Goal: Information Seeking & Learning: Learn about a topic

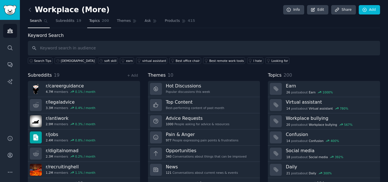
click at [93, 21] on span "Topics" at bounding box center [94, 20] width 11 height 5
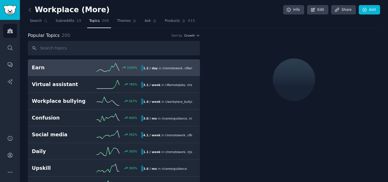
drag, startPoint x: 120, startPoint y: 24, endPoint x: 27, endPoint y: 98, distance: 118.6
click at [120, 24] on link "Themes" at bounding box center [127, 22] width 24 height 12
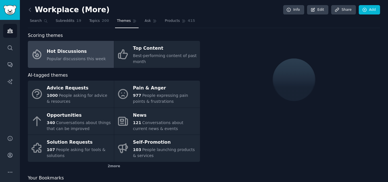
click at [68, 65] on link "Hot Discussions Popular discussions this week" at bounding box center [71, 54] width 86 height 27
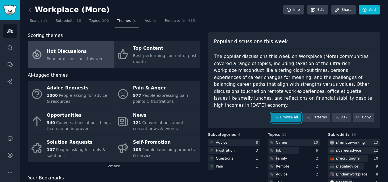
click at [282, 113] on link "Browse all" at bounding box center [286, 118] width 30 height 10
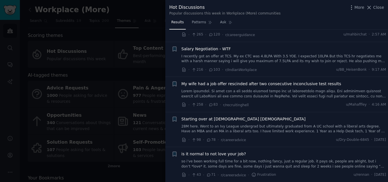
scroll to position [483, 0]
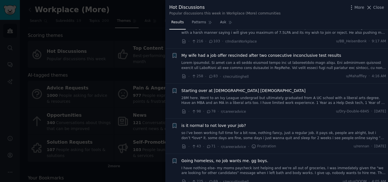
click at [202, 17] on div "Hot Discussions Popular discussions this week in Workplace (More) communities M…" at bounding box center [276, 9] width 223 height 18
click at [199, 27] on link "Patterns" at bounding box center [202, 24] width 24 height 12
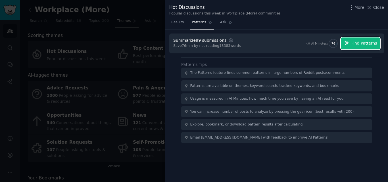
click at [361, 45] on span "Find Patterns" at bounding box center [364, 43] width 26 height 6
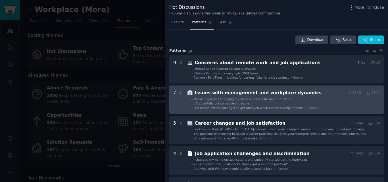
click at [254, 110] on span "Is it normal for my manager to get annoyed when I leave exactly on time?" at bounding box center [249, 107] width 111 height 3
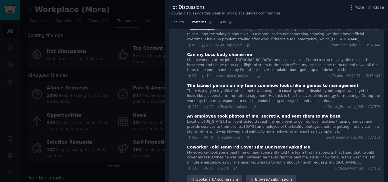
scroll to position [170, 0]
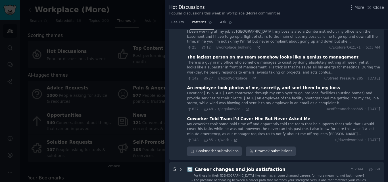
click at [265, 64] on div "There is a guy in my office who somehow manages to coast by doing absolutely no…" at bounding box center [283, 67] width 193 height 15
click at [253, 80] on icon at bounding box center [254, 78] width 3 height 3
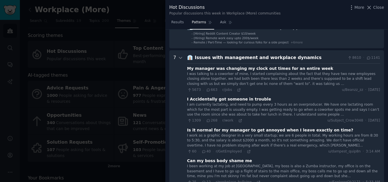
scroll to position [0, 0]
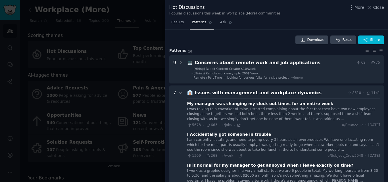
click at [235, 92] on div "Issues with management and workplace dynamics" at bounding box center [270, 92] width 151 height 7
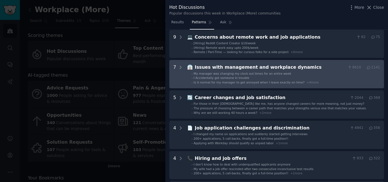
scroll to position [57, 0]
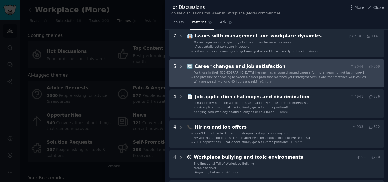
click at [235, 80] on span "Why are we still working 40 hours a week?" at bounding box center [226, 81] width 64 height 3
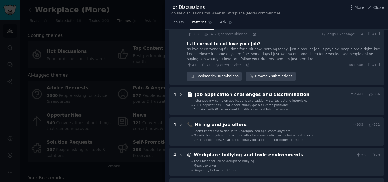
scroll to position [257, 0]
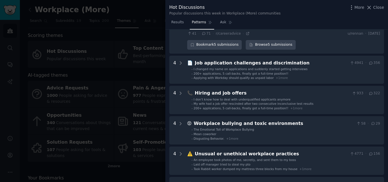
click at [211, 76] on span "Applying with Workday should qualify as unpaid labor" at bounding box center [234, 77] width 80 height 3
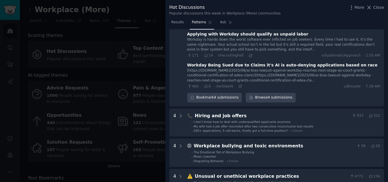
scroll to position [362, 0]
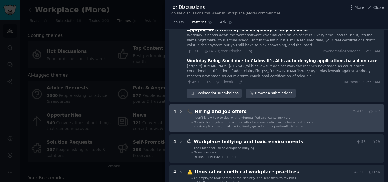
click at [207, 120] on span "My wife had a job offer rescinded after two consecutive inconclusive test resul…" at bounding box center [254, 121] width 120 height 3
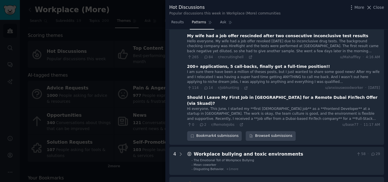
scroll to position [488, 0]
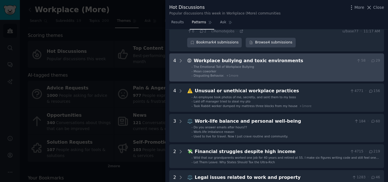
click at [288, 69] on li "- Mean coworker" at bounding box center [285, 71] width 189 height 4
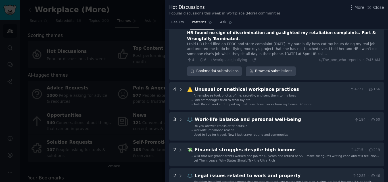
scroll to position [727, 0]
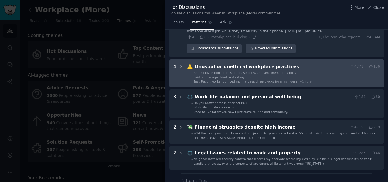
click at [265, 80] on span "Task Rabbit worker dumped my mattress three blocks from my house" at bounding box center [246, 81] width 104 height 3
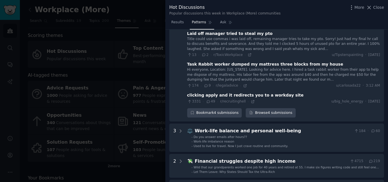
scroll to position [830, 0]
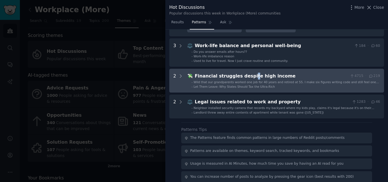
click at [245, 69] on income "2 💸 Financial struggles despite high income 4715 · 219 - Wild that our grandpar…" at bounding box center [276, 81] width 215 height 24
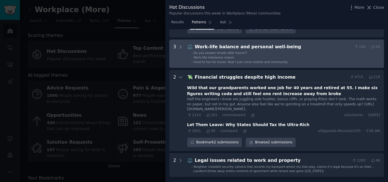
click at [275, 51] on li "- Do you answer emails after hours??" at bounding box center [285, 53] width 189 height 4
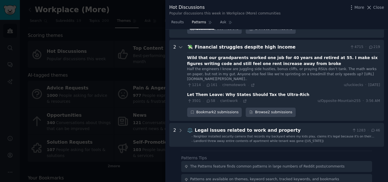
scroll to position [998, 0]
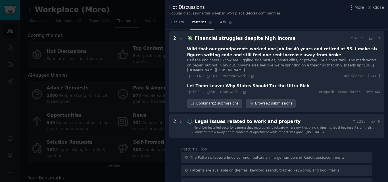
click at [204, 127] on div "Download Reset Share Pattern s 10 9 💻 Concerns about remote work and job applic…" at bounding box center [276, 106] width 223 height 153
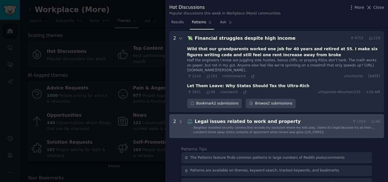
click at [204, 122] on property "2 ⚖️ Legal issues related to work and property 1283 · 46 - Neighbor installed s…" at bounding box center [276, 126] width 215 height 24
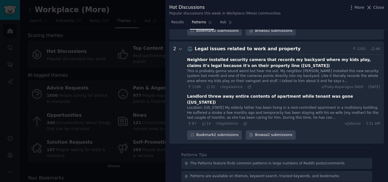
scroll to position [1071, 0]
click at [131, 54] on div at bounding box center [194, 91] width 388 height 182
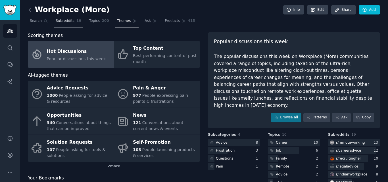
click at [65, 24] on link "Subreddits 19" at bounding box center [69, 22] width 30 height 12
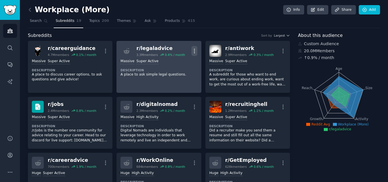
click at [195, 51] on icon "button" at bounding box center [194, 51] width 6 height 6
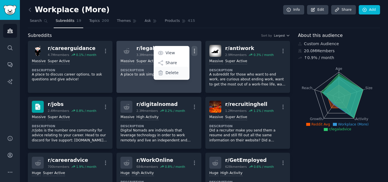
click at [167, 72] on p "Delete" at bounding box center [172, 73] width 13 height 6
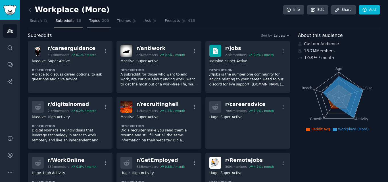
click at [102, 21] on span "200" at bounding box center [105, 20] width 7 height 5
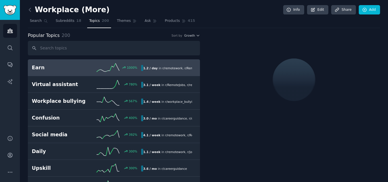
click at [92, 50] on input "text" at bounding box center [114, 48] width 172 height 14
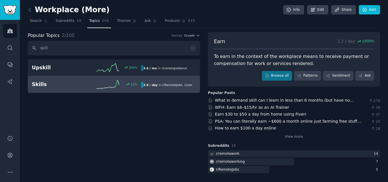
type input "skill"
click at [122, 89] on link "Skills 11 % 3.6 / day in r/ RemoteJobs , r/ careerguidance , and 2 other s" at bounding box center [114, 84] width 172 height 17
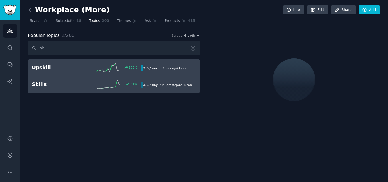
click at [134, 60] on link "Upskill 300 % 3.6 / mo in r/ careerguidance 300% increase in mentions recently" at bounding box center [114, 67] width 172 height 17
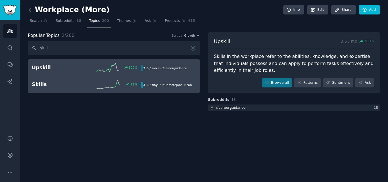
click at [195, 89] on link "Skills 11 % 3.6 / day in r/ RemoteJobs , r/ careerguidance , and 2 other s 11% …" at bounding box center [114, 84] width 172 height 17
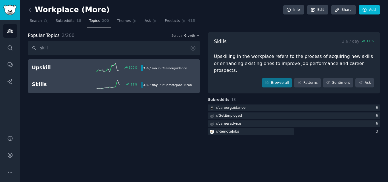
click at [68, 66] on h2 "Upskill" at bounding box center [59, 67] width 55 height 7
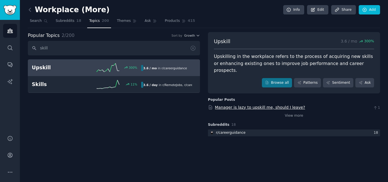
click at [260, 105] on link "Manager is lazy to upskill me, should I leave?" at bounding box center [260, 107] width 90 height 5
click at [191, 50] on icon at bounding box center [193, 48] width 6 height 6
click at [76, 49] on input "skill" at bounding box center [114, 48] width 172 height 14
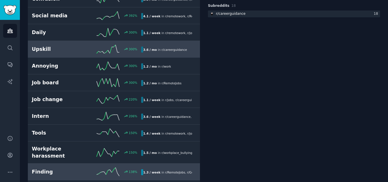
scroll to position [114, 0]
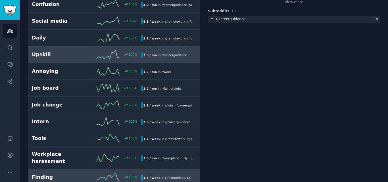
click at [75, 99] on link "Job change 220 % 1.1 / week in r/ jobs , r/ careerguidance , and 1 other" at bounding box center [114, 105] width 172 height 17
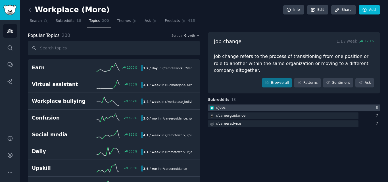
click at [237, 108] on div at bounding box center [294, 108] width 172 height 7
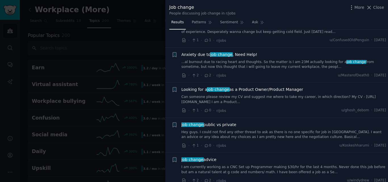
scroll to position [312, 0]
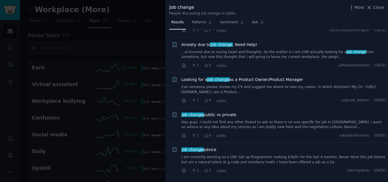
click at [135, 67] on div at bounding box center [194, 91] width 388 height 182
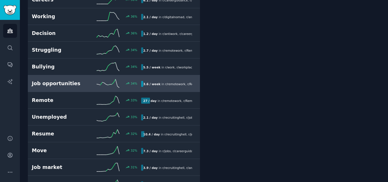
scroll to position [937, 0]
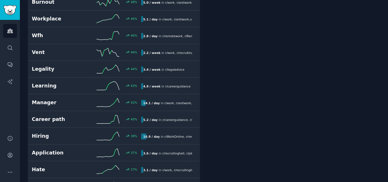
drag, startPoint x: 241, startPoint y: 118, endPoint x: 241, endPoint y: 110, distance: 8.0
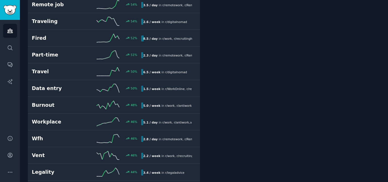
scroll to position [0, 0]
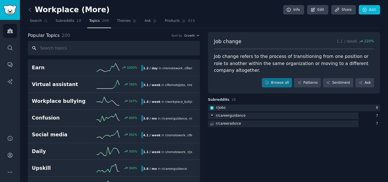
click at [111, 54] on input "text" at bounding box center [114, 48] width 172 height 14
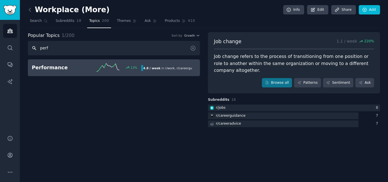
type input "perf"
click at [58, 74] on link "Performance 13 % 4.8 / week in r/ work , r/ careerguidance , and 1 other" at bounding box center [114, 67] width 172 height 17
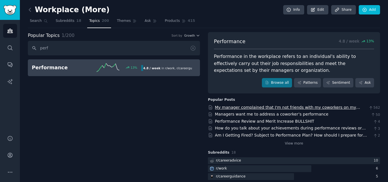
click at [226, 106] on link "My manager complained that I'm not friends with my coworkers on my performance …" at bounding box center [287, 110] width 145 height 11
click at [128, 36] on div "Popular Topics 1 / 200 Sort by Growth" at bounding box center [114, 35] width 172 height 7
click at [127, 43] on input "perf" at bounding box center [114, 48] width 172 height 14
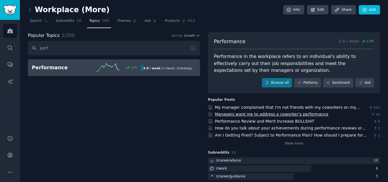
click at [257, 112] on link "Managers want me to address a coworker’s performance" at bounding box center [272, 114] width 114 height 5
click at [72, 21] on link "Subreddits 18" at bounding box center [69, 22] width 30 height 12
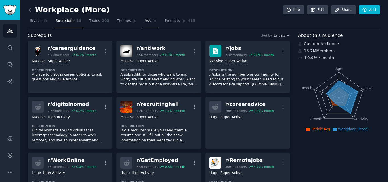
click at [143, 17] on link "Ask" at bounding box center [151, 22] width 16 height 12
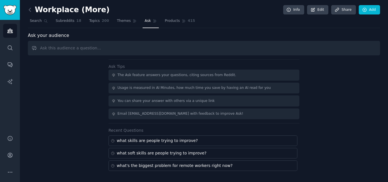
click at [95, 45] on input "text" at bounding box center [204, 48] width 352 height 14
click at [92, 22] on span "Topics" at bounding box center [94, 20] width 11 height 5
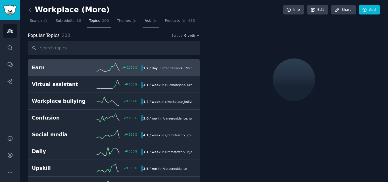
click at [145, 22] on span "Ask" at bounding box center [148, 20] width 6 height 5
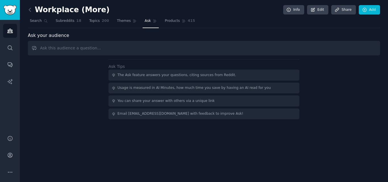
click at [136, 49] on input "text" at bounding box center [204, 48] width 352 height 14
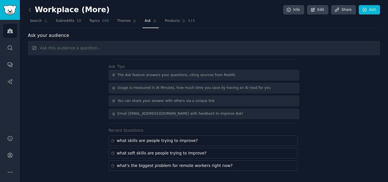
type input "f"
type input "What do people think about feedback at work?"
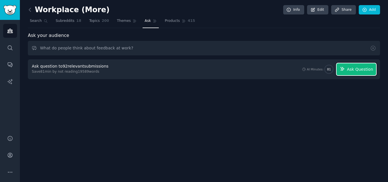
click at [345, 66] on icon "button" at bounding box center [342, 68] width 5 height 5
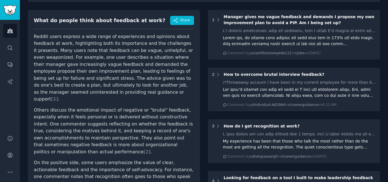
scroll to position [57, 0]
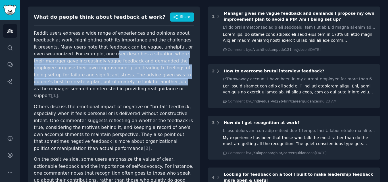
drag, startPoint x: 63, startPoint y: 54, endPoint x: 60, endPoint y: 83, distance: 29.7
click at [60, 83] on p "Reddit users express a wide range of experiences and opinions about feedback at…" at bounding box center [114, 65] width 160 height 70
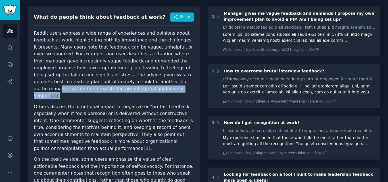
click at [84, 85] on p "Reddit users express a wide range of experiences and opinions about feedback at…" at bounding box center [114, 65] width 160 height 70
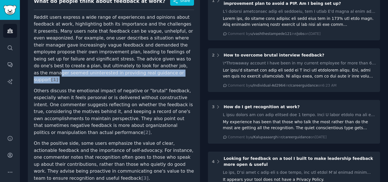
scroll to position [85, 0]
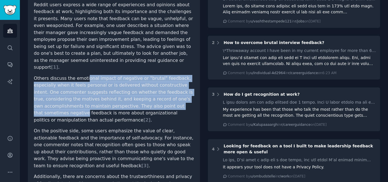
drag, startPoint x: 83, startPoint y: 66, endPoint x: 165, endPoint y: 102, distance: 88.8
click at [165, 102] on article "Reddit users express a wide range of experiences and opinions about feedback at…" at bounding box center [114, 120] width 160 height 239
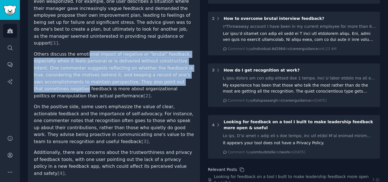
scroll to position [142, 0]
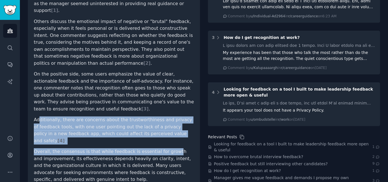
drag, startPoint x: 40, startPoint y: 103, endPoint x: 163, endPoint y: 128, distance: 125.4
click at [163, 128] on article "Reddit users express a wide range of experiences and opinions about feedback at…" at bounding box center [114, 64] width 160 height 239
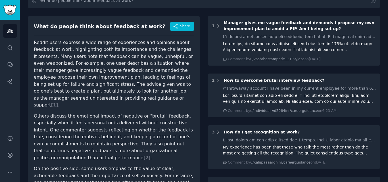
scroll to position [19, 0]
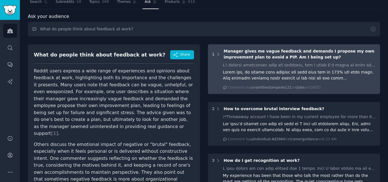
drag, startPoint x: 230, startPoint y: 72, endPoint x: 218, endPoint y: 78, distance: 13.6
click at [218, 78] on div "Comment by u/vashthestampede121 in r/jobs [DATE][DATE]" at bounding box center [294, 76] width 164 height 28
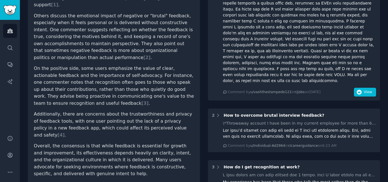
scroll to position [161, 0]
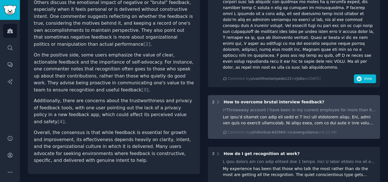
click at [269, 114] on div at bounding box center [299, 120] width 153 height 12
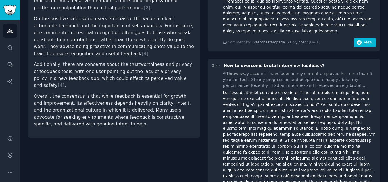
scroll to position [246, 0]
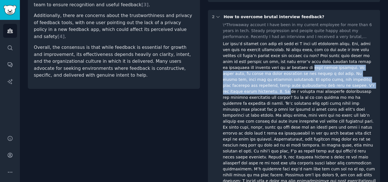
drag, startPoint x: 251, startPoint y: 52, endPoint x: 279, endPoint y: 68, distance: 31.5
click at [279, 68] on div at bounding box center [299, 151] width 153 height 221
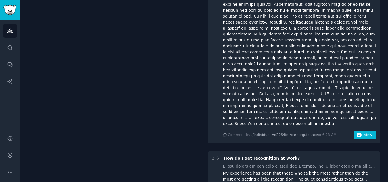
scroll to position [417, 0]
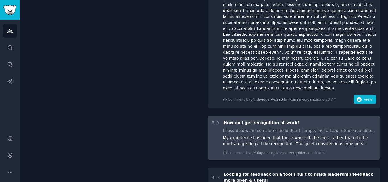
click at [240, 135] on div "My experience has been that those who talk the most rather than do the most are…" at bounding box center [299, 141] width 153 height 12
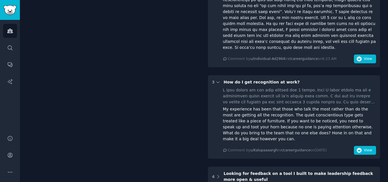
scroll to position [0, 0]
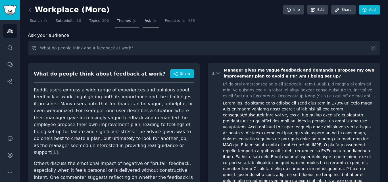
click at [124, 18] on link "Themes" at bounding box center [127, 22] width 24 height 12
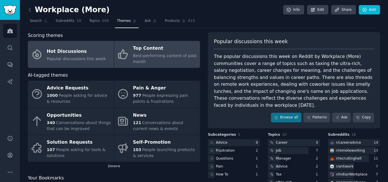
click at [174, 49] on div "Top Content" at bounding box center [165, 48] width 64 height 9
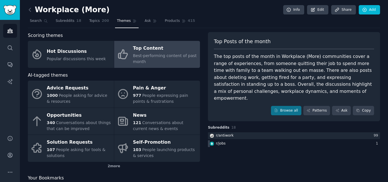
click at [236, 140] on div "r/ jobs" at bounding box center [294, 143] width 172 height 7
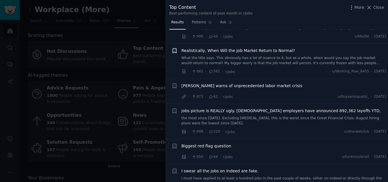
scroll to position [1363, 0]
click at [31, 30] on div at bounding box center [194, 91] width 388 height 182
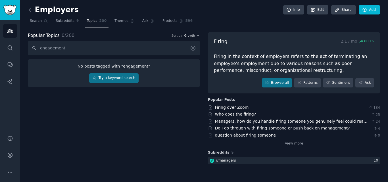
click at [194, 50] on icon at bounding box center [193, 48] width 6 height 6
click at [194, 38] on div "Popular Topics 0 / 200 Sort by Growth" at bounding box center [114, 35] width 172 height 7
click at [194, 34] on button "Growth" at bounding box center [192, 36] width 16 height 4
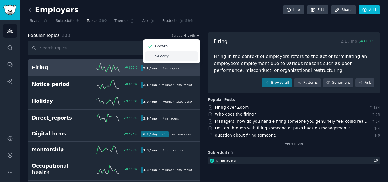
click at [180, 55] on div "Velocity" at bounding box center [171, 56] width 53 height 10
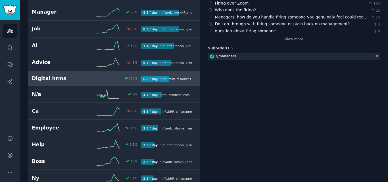
scroll to position [114, 0]
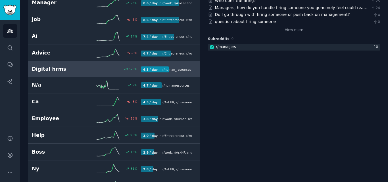
click at [58, 69] on h2 "Digital hrms" at bounding box center [59, 69] width 55 height 7
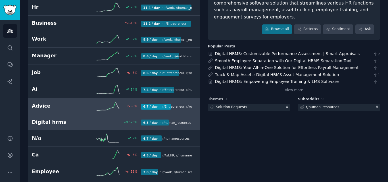
scroll to position [89, 0]
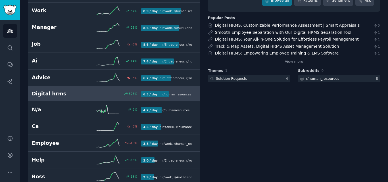
click at [241, 53] on link "Digital HRMS: Empowering Employee Training & LMS Software" at bounding box center [277, 53] width 124 height 5
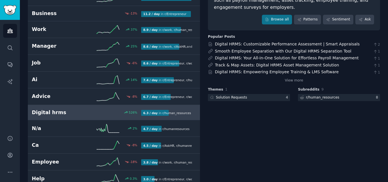
scroll to position [60, 0]
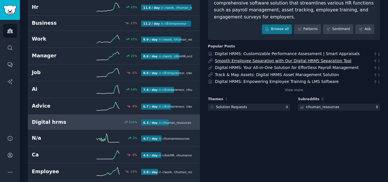
click at [246, 62] on link "Smooth Employee Separation with Our Digital HRMS Separation Tool" at bounding box center [283, 60] width 136 height 5
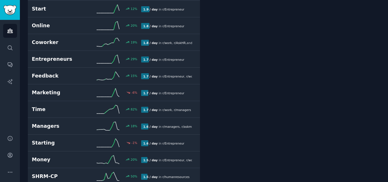
scroll to position [458, 0]
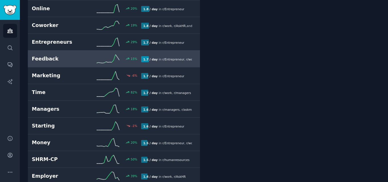
click at [74, 58] on h2 "Feedback" at bounding box center [59, 58] width 55 height 7
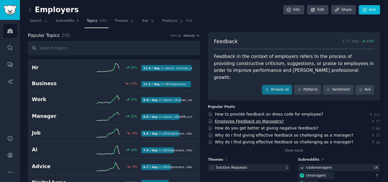
click at [252, 119] on link "Employee Feedback on Managers?" at bounding box center [249, 121] width 69 height 5
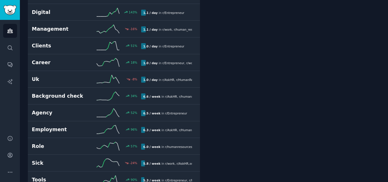
scroll to position [824, 0]
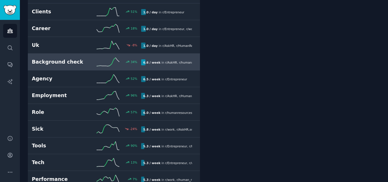
click at [76, 61] on h2 "Background check" at bounding box center [59, 61] width 55 height 7
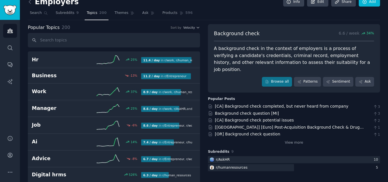
scroll to position [4, 0]
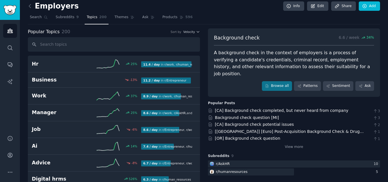
click at [235, 108] on div "[CA] Background check completed, but never heard from company" at bounding box center [281, 111] width 133 height 6
click at [232, 108] on link "[CA] Background check completed, but never heard from company" at bounding box center [281, 110] width 133 height 5
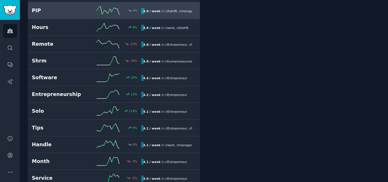
scroll to position [1054, 0]
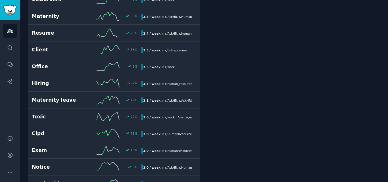
drag, startPoint x: 211, startPoint y: 124, endPoint x: 219, endPoint y: 83, distance: 40.8
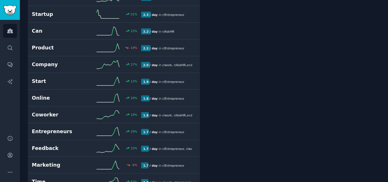
scroll to position [0, 0]
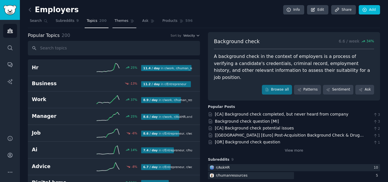
click at [127, 24] on link "Themes" at bounding box center [124, 22] width 24 height 12
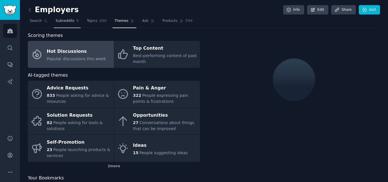
click at [67, 27] on link "Subreddits 9" at bounding box center [67, 22] width 27 height 12
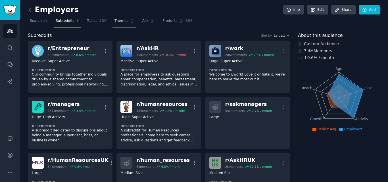
click at [130, 20] on icon at bounding box center [132, 21] width 4 height 4
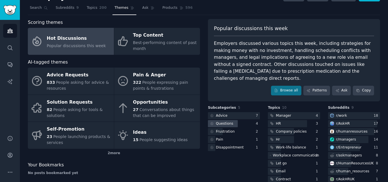
scroll to position [24, 0]
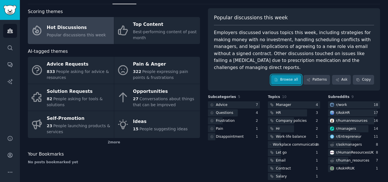
click at [289, 75] on link "Browse all" at bounding box center [286, 80] width 30 height 10
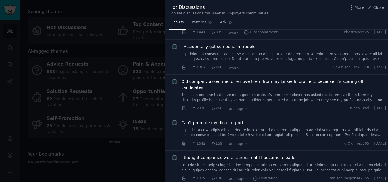
scroll to position [114, 0]
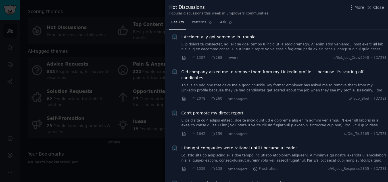
click at [268, 51] on link at bounding box center [283, 47] width 205 height 10
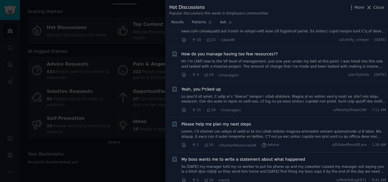
scroll to position [1165, 0]
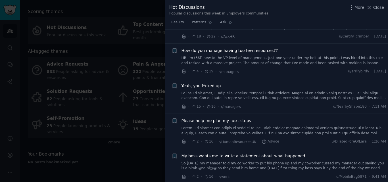
click at [241, 91] on link at bounding box center [283, 96] width 205 height 10
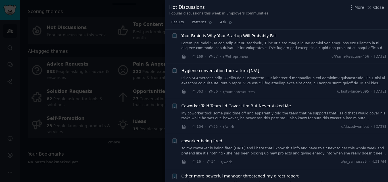
scroll to position [635, 0]
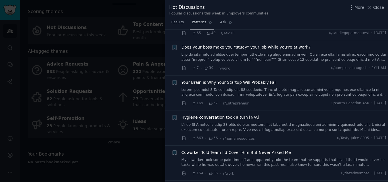
click at [201, 25] on link "Patterns" at bounding box center [202, 24] width 24 height 12
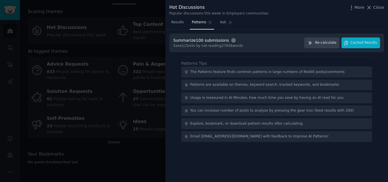
click at [233, 41] on icon "button" at bounding box center [233, 40] width 1 height 1
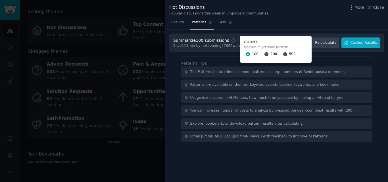
click at [224, 56] on div "Patterns Tips The Patterns feature finds common patterns in large numbers of Re…" at bounding box center [276, 99] width 191 height 86
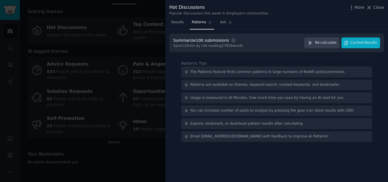
click at [214, 48] on div "Summarize 100 submissions Settings Save 115 min by not reading 27656 words Re-c…" at bounding box center [276, 43] width 215 height 19
drag, startPoint x: 309, startPoint y: 53, endPoint x: 344, endPoint y: 50, distance: 35.6
click at [309, 53] on div "Summarize 100 submissions Settings Save 115 min by not reading 27656 words Re-c…" at bounding box center [276, 106] width 223 height 153
click at [367, 49] on div "Summarize 100 submissions Settings Save 115 min by not reading 27656 words Re-c…" at bounding box center [276, 43] width 215 height 19
click at [364, 45] on span "Cached Results" at bounding box center [363, 42] width 27 height 5
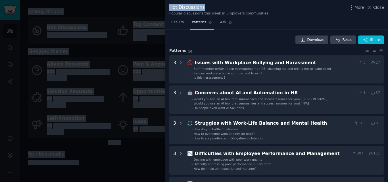
drag, startPoint x: 251, startPoint y: 0, endPoint x: 242, endPoint y: -4, distance: 9.9
click at [242, 0] on html "Audiences Search Conversations AI Reports Help Account More Employers Info Edit…" at bounding box center [194, 91] width 388 height 182
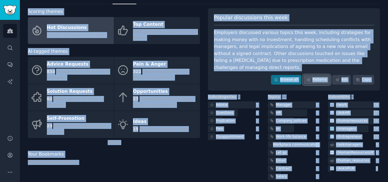
click at [319, 75] on link "Patterns" at bounding box center [316, 80] width 27 height 10
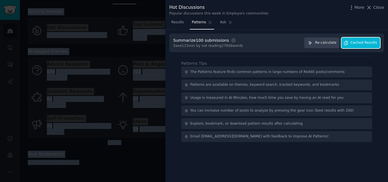
click at [357, 48] on button "Cached Results" at bounding box center [360, 42] width 39 height 11
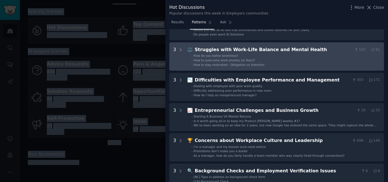
scroll to position [57, 0]
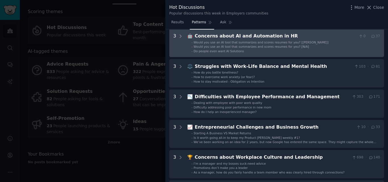
click at [274, 52] on li "- Do people even want AI Solutions" at bounding box center [285, 51] width 189 height 4
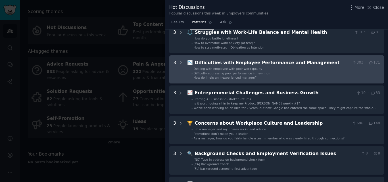
scroll to position [141, 0]
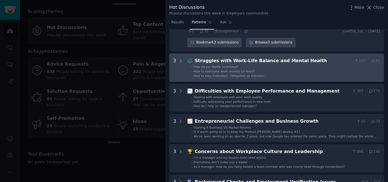
click at [319, 57] on div "Struggles with Work-Life Balance and Mental Health" at bounding box center [273, 60] width 157 height 7
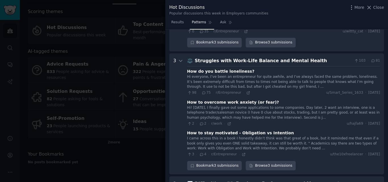
scroll to position [159, 0]
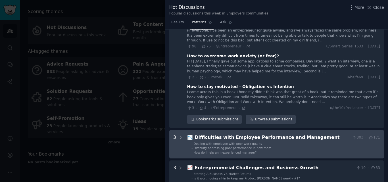
click at [260, 142] on ul "- Dealing with employee with poor work quality - Difficulty addressing poor per…" at bounding box center [283, 148] width 193 height 13
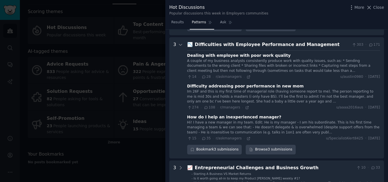
scroll to position [283, 0]
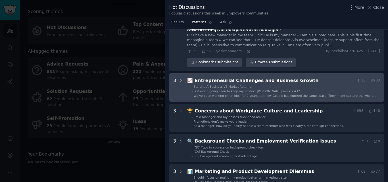
click at [276, 89] on li "- Is it worth going all-in to keep my Product Hunt weekly #1?" at bounding box center [285, 91] width 189 height 4
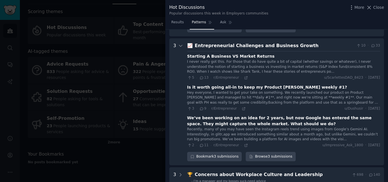
scroll to position [406, 0]
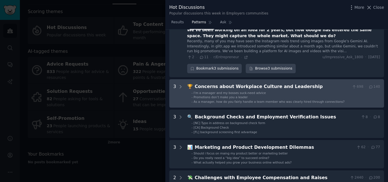
click at [270, 83] on div "Concerns about Workplace Culture and Leadership" at bounding box center [272, 86] width 155 height 7
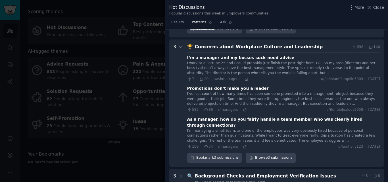
scroll to position [535, 0]
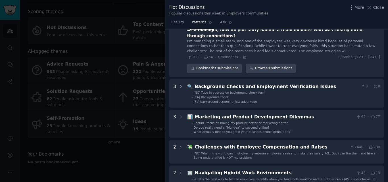
click at [270, 91] on li "- [NC] Typo in address on background check form" at bounding box center [285, 93] width 189 height 4
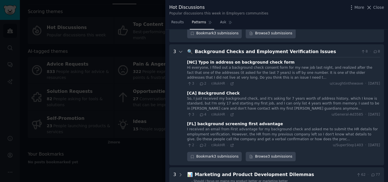
scroll to position [658, 0]
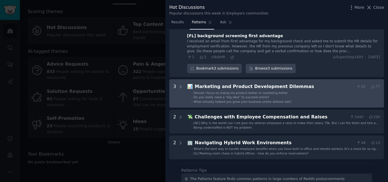
click at [296, 91] on li "- Should i focus on maing my product better or marketing better" at bounding box center [285, 93] width 189 height 4
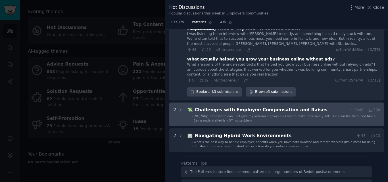
click at [284, 106] on Raises "2 💸 Challenges with Employee Compensation and Raises 2440 · 200 - [NC] Why in t…" at bounding box center [276, 115] width 215 height 24
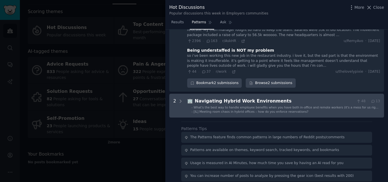
click at [288, 110] on span "[IL] Meeting room chaos in hybrid offices – how do you enforce reservations?" at bounding box center [251, 111] width 115 height 3
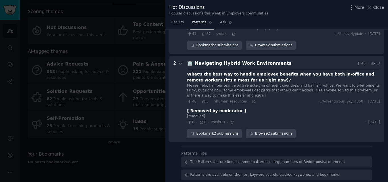
scroll to position [992, 0]
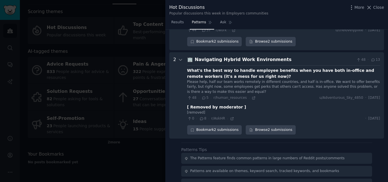
click at [76, 81] on div at bounding box center [194, 91] width 388 height 182
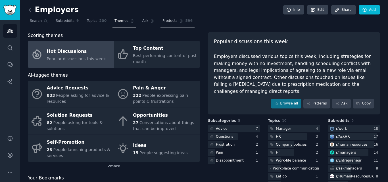
click at [162, 23] on span "Products" at bounding box center [169, 20] width 15 height 5
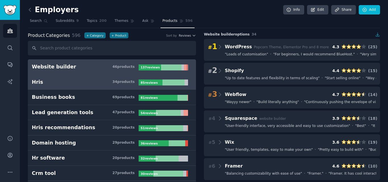
click at [93, 85] on h3 "Hris 34 product s" at bounding box center [85, 82] width 107 height 7
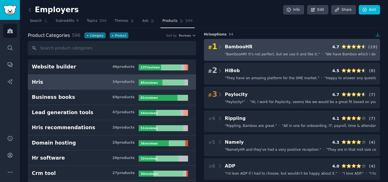
click at [236, 51] on div "# 1 BambooHR 4.7 ( 19 ) " BambooHR! It’s not perfect, but we use it and like it…" at bounding box center [292, 50] width 176 height 22
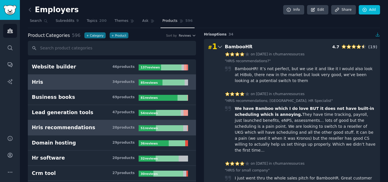
click at [74, 132] on link "Hris recommendations 20 product s 51 review s" at bounding box center [112, 127] width 168 height 15
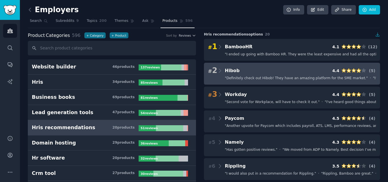
click at [250, 76] on span "" Definitely check out Hibob! They have an amazing platform for the SME market.…" at bounding box center [296, 78] width 143 height 5
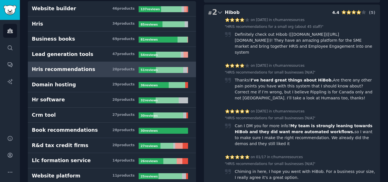
scroll to position [142, 0]
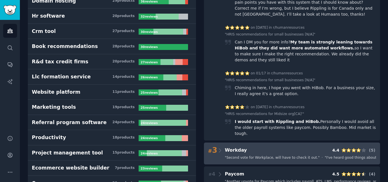
click at [259, 145] on div "# 3 Workday 4.4 ( 5 ) " Second vote for Workplace, will have to check it out. "…" at bounding box center [292, 154] width 176 height 22
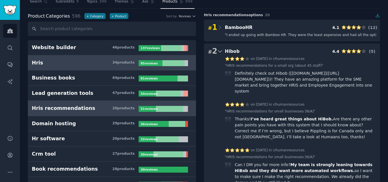
scroll to position [57, 0]
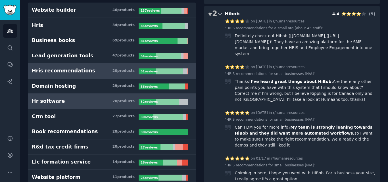
click at [83, 98] on h3 "Hr software 20 product s" at bounding box center [85, 101] width 107 height 7
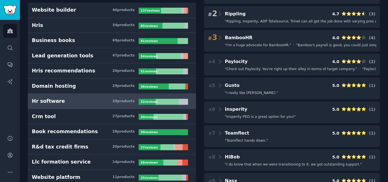
click at [257, 64] on div "# 4 Paylocity 4.0 ( 2 )" at bounding box center [292, 62] width 168 height 8
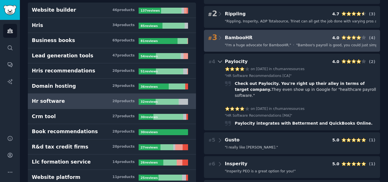
click at [307, 36] on div "# 1 Recruit CRM 5.0 ( 3 ) " We use ATS+CRM software [Recruit CRM] because it's …" at bounding box center [292, 133] width 176 height 303
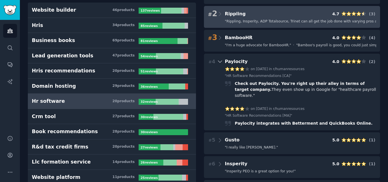
click at [310, 21] on span "" Rippling, Insperity, ADP Totalsource, Trinet can all get the job done with va…" at bounding box center [317, 21] width 184 height 5
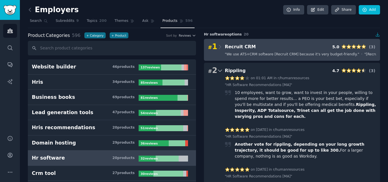
click at [269, 51] on CRM "# 1 Recruit CRM 5.0 ( 3 ) " We use ATS+CRM software [Recruit CRM] because it's …" at bounding box center [292, 50] width 176 height 22
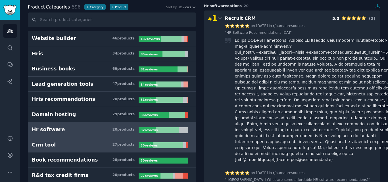
scroll to position [57, 0]
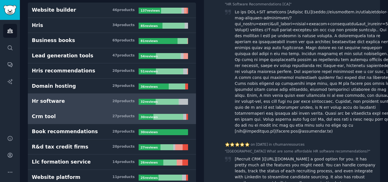
click at [119, 118] on div "27 product s" at bounding box center [123, 116] width 22 height 5
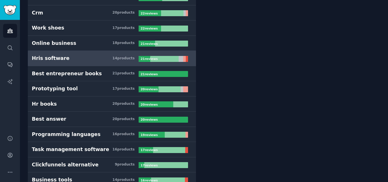
click at [172, 59] on div at bounding box center [164, 59] width 28 height 6
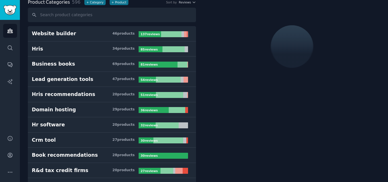
scroll to position [32, 0]
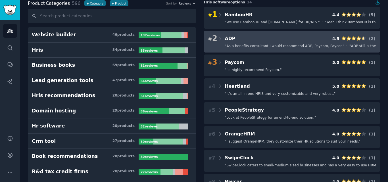
click at [273, 45] on span "" As a benefits consultant I would recommend ADP, Paycom, Paycor. "" at bounding box center [284, 46] width 119 height 5
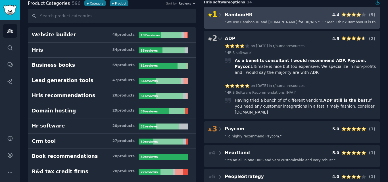
click at [295, 17] on div "# 1 BambooHR 4.4 ( 5 )" at bounding box center [292, 15] width 168 height 8
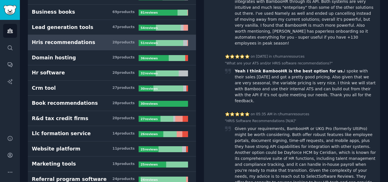
scroll to position [0, 0]
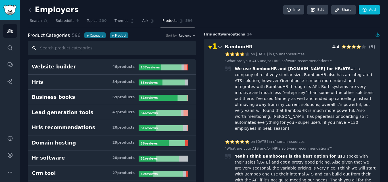
click at [85, 46] on input "text" at bounding box center [112, 48] width 168 height 14
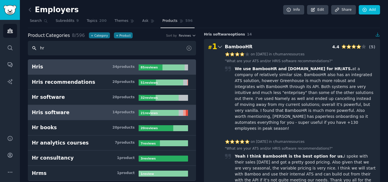
type input "hr"
click at [128, 71] on link "Hris 34 product s 85 review s" at bounding box center [112, 66] width 168 height 15
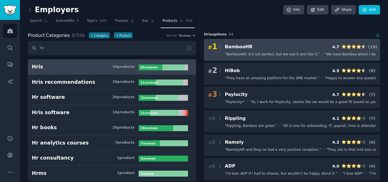
click at [266, 54] on span "" BambooHR! It’s not perfect, but we use it and like it. "" at bounding box center [272, 54] width 95 height 5
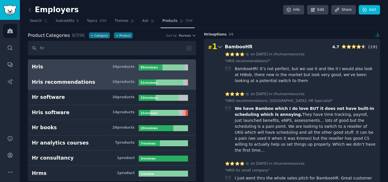
click at [57, 84] on div "Hris recommendations" at bounding box center [63, 82] width 63 height 7
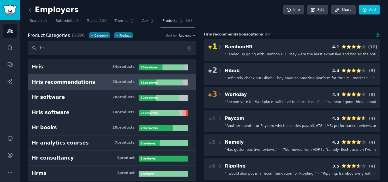
click at [261, 73] on div "# 2 Hibob 4.4 ( 5 )" at bounding box center [292, 71] width 168 height 8
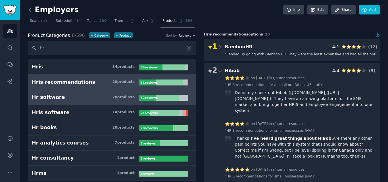
click at [67, 100] on h3 "Hr software 20 product s" at bounding box center [85, 97] width 107 height 7
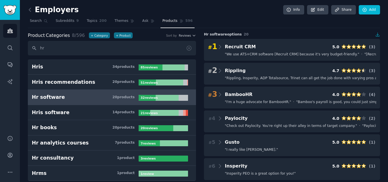
click at [255, 82] on div "# 2 Rippling 4.7 ( 3 ) " Rippling, Insperity, ADP Totalsource, Trinet can all g…" at bounding box center [292, 74] width 176 height 22
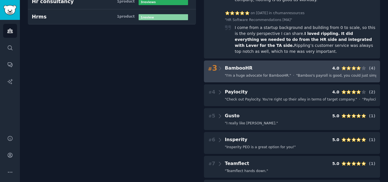
scroll to position [170, 0]
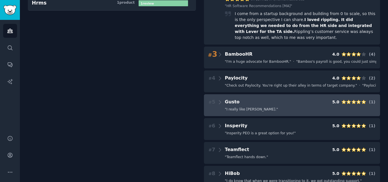
click at [233, 94] on div "# 5 Gusto 5.0 ( 1 ) " I really like Gusto. "" at bounding box center [292, 105] width 176 height 22
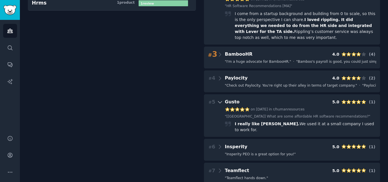
scroll to position [28, 0]
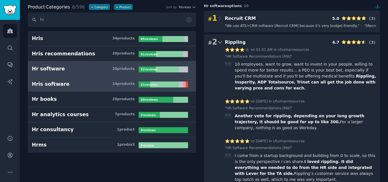
click at [113, 89] on link "Hris software 14 product s 21 review s" at bounding box center [112, 84] width 168 height 15
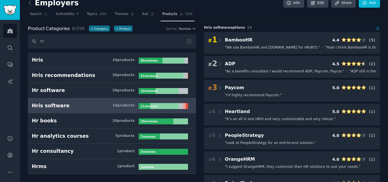
scroll to position [28, 0]
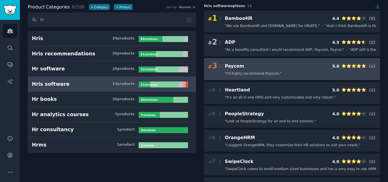
click at [298, 80] on div "# 3 Paycom 5.0 ( 1 ) " I'd highly recommend Paycom. "" at bounding box center [292, 69] width 176 height 22
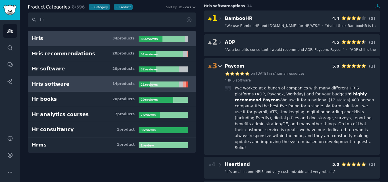
scroll to position [0, 0]
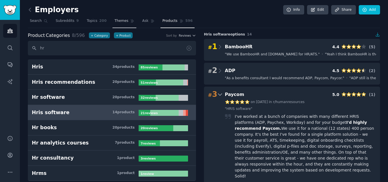
click at [130, 22] on icon at bounding box center [132, 21] width 4 height 4
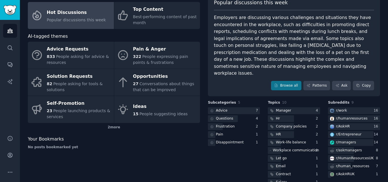
scroll to position [45, 0]
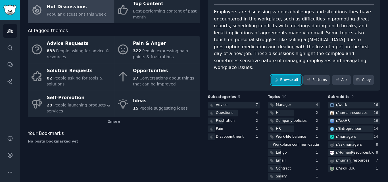
click at [290, 75] on link "Browse all" at bounding box center [286, 80] width 30 height 10
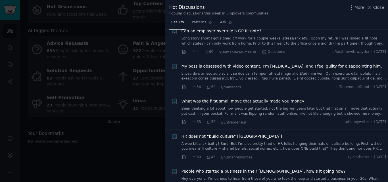
scroll to position [454, 0]
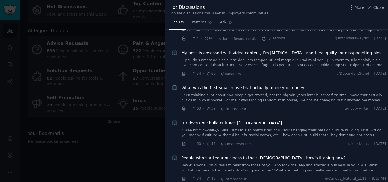
click at [252, 61] on link at bounding box center [283, 63] width 205 height 10
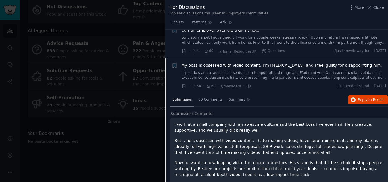
scroll to position [436, 0]
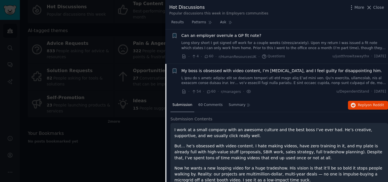
click at [245, 76] on link at bounding box center [283, 81] width 205 height 10
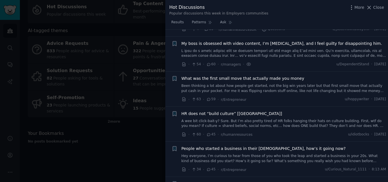
scroll to position [465, 0]
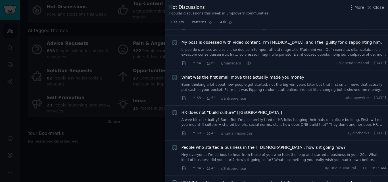
click at [281, 47] on link at bounding box center [283, 52] width 205 height 10
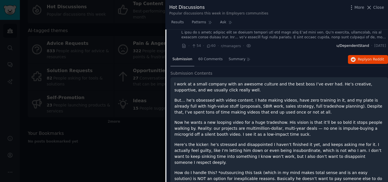
scroll to position [465, 0]
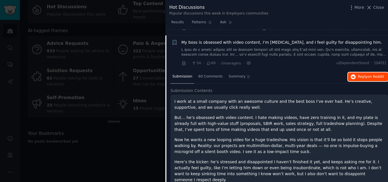
click at [358, 74] on button "Reply on Reddit" at bounding box center [368, 76] width 40 height 9
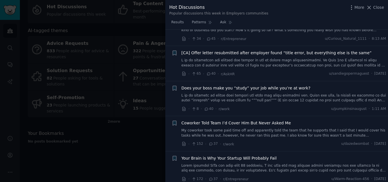
scroll to position [749, 0]
click at [258, 57] on div "[CA] Offer letter resubmitted after employer found “title error, but everything…" at bounding box center [283, 63] width 205 height 27
click at [261, 58] on link at bounding box center [283, 63] width 205 height 10
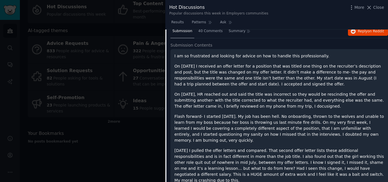
scroll to position [634, 0]
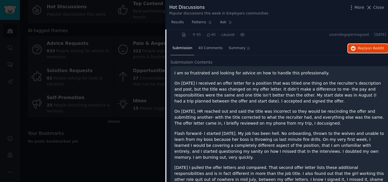
drag, startPoint x: 373, startPoint y: 42, endPoint x: 361, endPoint y: 64, distance: 25.6
click at [373, 46] on span "on Reddit" at bounding box center [375, 48] width 16 height 4
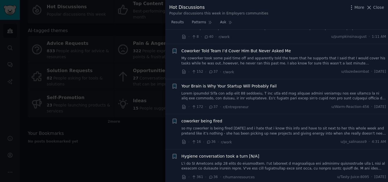
scroll to position [918, 0]
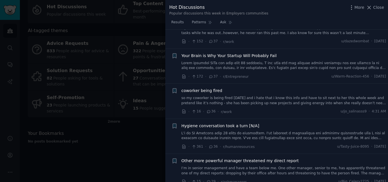
click at [206, 96] on link "so my coworker is being fired on friday and i hate that i know this info and ha…" at bounding box center [283, 101] width 205 height 10
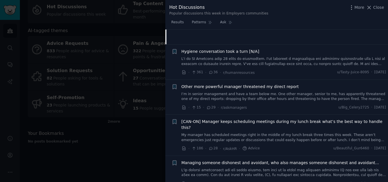
scroll to position [859, 0]
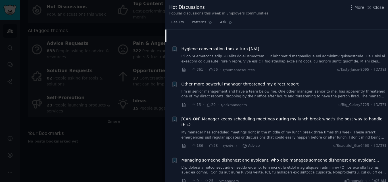
click at [227, 165] on link at bounding box center [283, 170] width 205 height 10
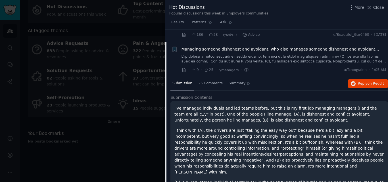
scroll to position [886, 0]
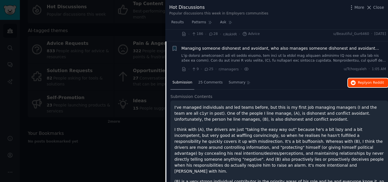
click at [363, 80] on span "Reply on Reddit" at bounding box center [371, 82] width 26 height 5
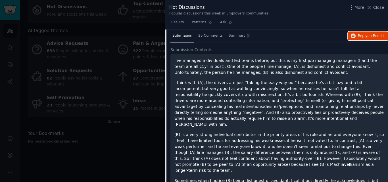
scroll to position [943, 0]
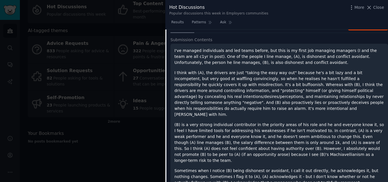
click at [134, 105] on div at bounding box center [194, 91] width 388 height 182
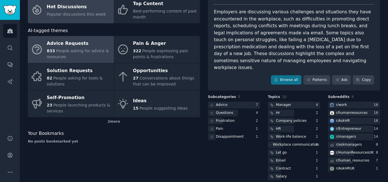
click at [95, 54] on div "833 People asking for advice & resources" at bounding box center [79, 54] width 64 height 12
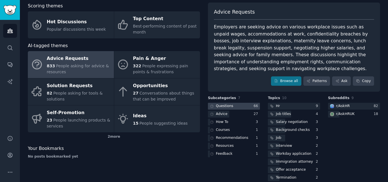
scroll to position [38, 0]
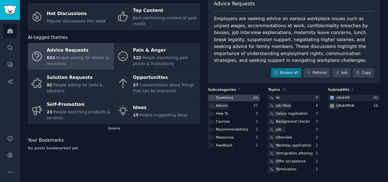
click at [235, 98] on div at bounding box center [234, 98] width 52 height 7
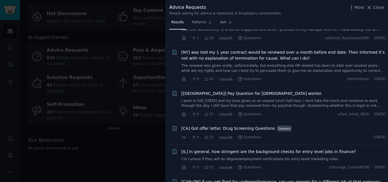
scroll to position [312, 0]
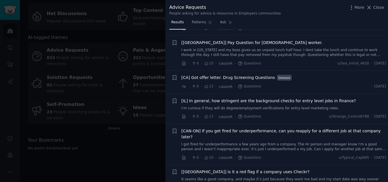
click at [59, 99] on div at bounding box center [194, 91] width 388 height 182
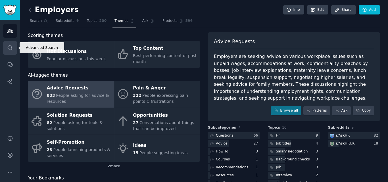
click at [12, 53] on link "Search" at bounding box center [10, 48] width 14 height 14
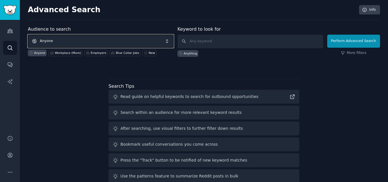
click at [65, 40] on span "Anyone" at bounding box center [101, 41] width 146 height 13
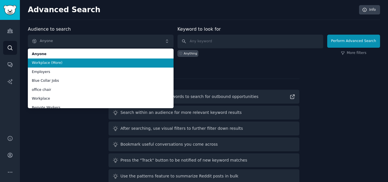
click at [73, 66] on li "Workplace (More)" at bounding box center [101, 62] width 146 height 9
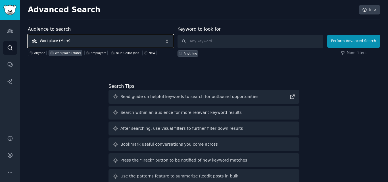
click at [93, 38] on span "Workplace (More)" at bounding box center [101, 41] width 146 height 13
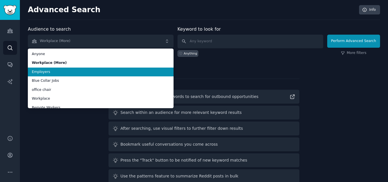
click at [52, 70] on span "Employers" at bounding box center [101, 72] width 138 height 5
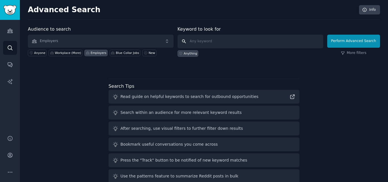
click at [217, 39] on input "text" at bounding box center [250, 42] width 146 height 14
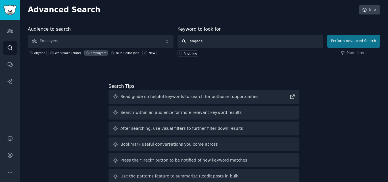
type input "engage"
click at [337, 41] on button "Perform Advanced Search" at bounding box center [353, 41] width 53 height 13
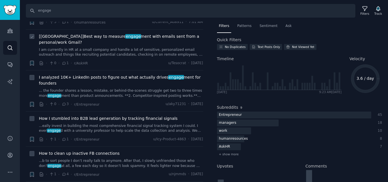
scroll to position [57, 0]
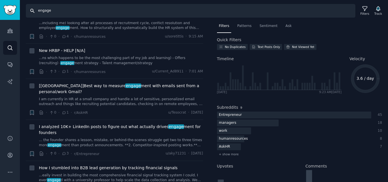
click at [117, 11] on input "engage" at bounding box center [190, 11] width 329 height 14
type input "employee engagement"
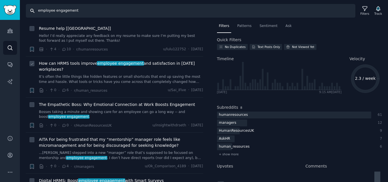
scroll to position [142, 0]
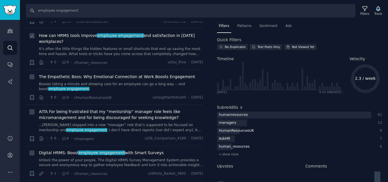
click at [73, 38] on span "How can HRMS tools improve employee engagement and satisfaction in today’s work…" at bounding box center [121, 39] width 164 height 12
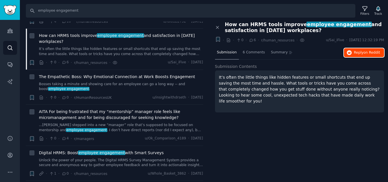
click at [365, 56] on button "Reply on Reddit" at bounding box center [364, 52] width 40 height 9
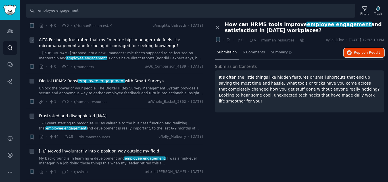
scroll to position [227, 0]
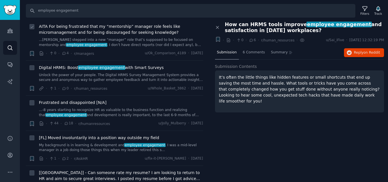
click at [126, 38] on link "...ecently stepped into a new “manager” role that’s supposed to be focused on m…" at bounding box center [121, 42] width 164 height 10
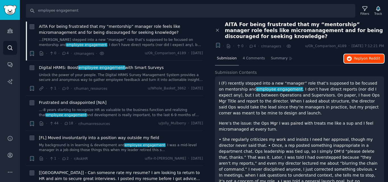
click at [376, 57] on span "on Reddit" at bounding box center [371, 59] width 16 height 4
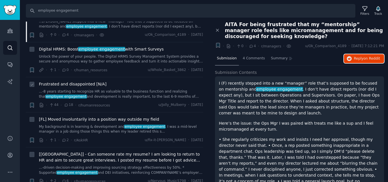
scroll to position [256, 0]
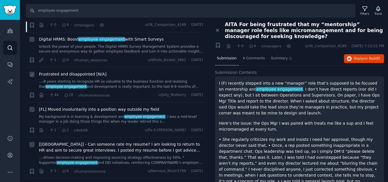
click at [111, 89] on div "Frustrated and disappointed [N/A] ...-8 years starting to recognize HR as valua…" at bounding box center [121, 84] width 164 height 27
click at [113, 85] on link "...-8 years starting to recognize HR as valuable to the business function and r…" at bounding box center [121, 84] width 164 height 10
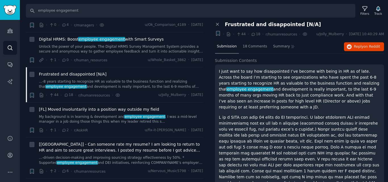
scroll to position [28, 0]
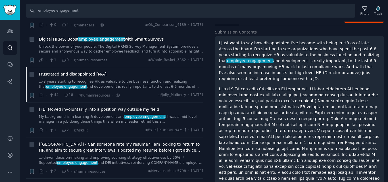
click at [246, 78] on p "I just want to say how disappointed I’ve become with being in HR as of late. Ac…" at bounding box center [299, 61] width 161 height 42
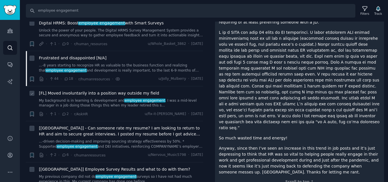
scroll to position [284, 0]
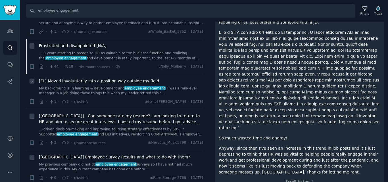
click at [110, 88] on link "My background is in learning & development and employee engagement . I was a mi…" at bounding box center [121, 91] width 164 height 10
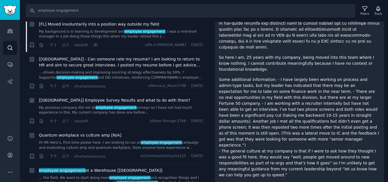
scroll to position [369, 0]
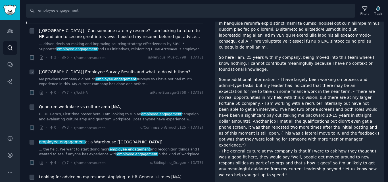
click at [124, 82] on link "My previous company did not do employee engagement surveys so I have not had mu…" at bounding box center [121, 82] width 164 height 10
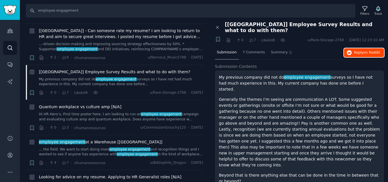
click at [361, 50] on span "Reply on Reddit" at bounding box center [367, 52] width 26 height 5
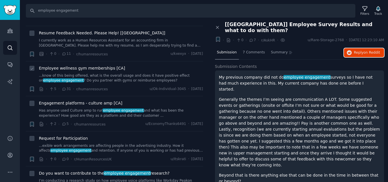
scroll to position [625, 0]
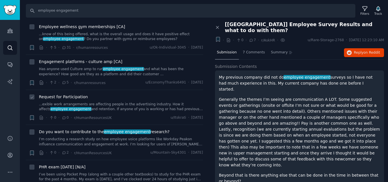
click at [147, 105] on link "...exible work arrangements are affecting people in the advertising industry. H…" at bounding box center [121, 107] width 164 height 10
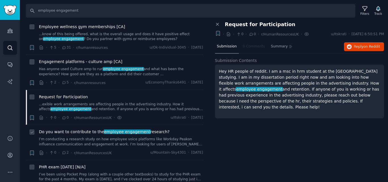
click at [83, 143] on link "I’m conducting a research study on how employee voice platforms like Workday Pe…" at bounding box center [121, 142] width 164 height 10
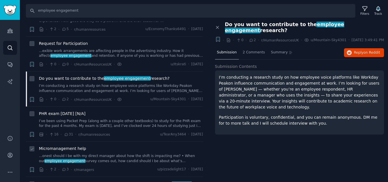
scroll to position [682, 0]
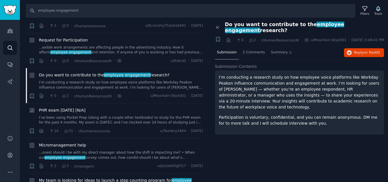
click at [108, 123] on link "I’ve been using Pocket Prep (along with a couple other textbooks) to study for …" at bounding box center [121, 120] width 164 height 10
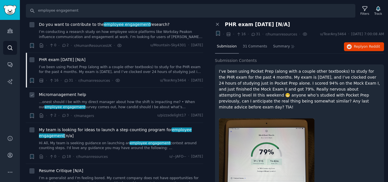
scroll to position [738, 0]
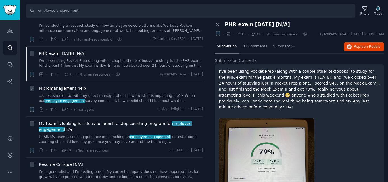
click at [137, 105] on div "Micromanagement help ...onest should I be with my direct manager about how the …" at bounding box center [121, 98] width 164 height 27
click at [137, 103] on link "...onest should I be with my direct manager about how the shift is impacting me…" at bounding box center [121, 98] width 164 height 10
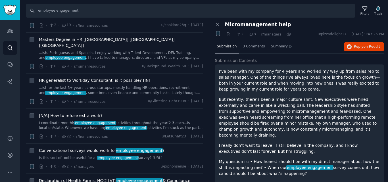
scroll to position [1250, 0]
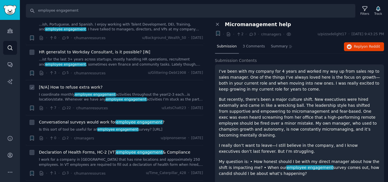
click at [140, 92] on link "I coordinate monthly employee engagement activities throughout the year(2-3 eac…" at bounding box center [121, 97] width 164 height 10
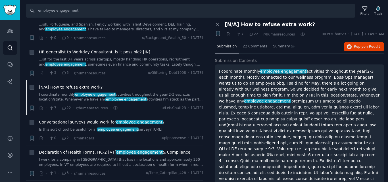
scroll to position [7, 0]
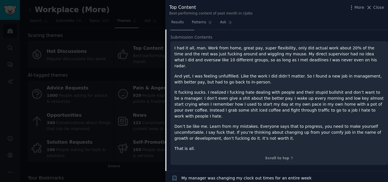
scroll to position [142, 0]
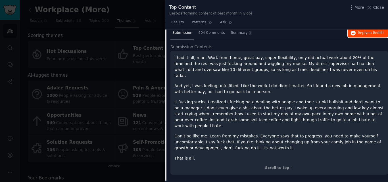
click at [349, 30] on button "Reply on Reddit" at bounding box center [368, 33] width 40 height 9
click at [140, 45] on div at bounding box center [194, 91] width 388 height 182
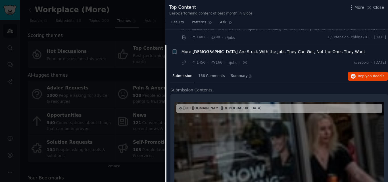
scroll to position [767, 0]
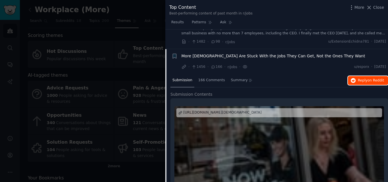
click at [373, 78] on span "on Reddit" at bounding box center [375, 80] width 16 height 4
